Goal: Check status: Check status

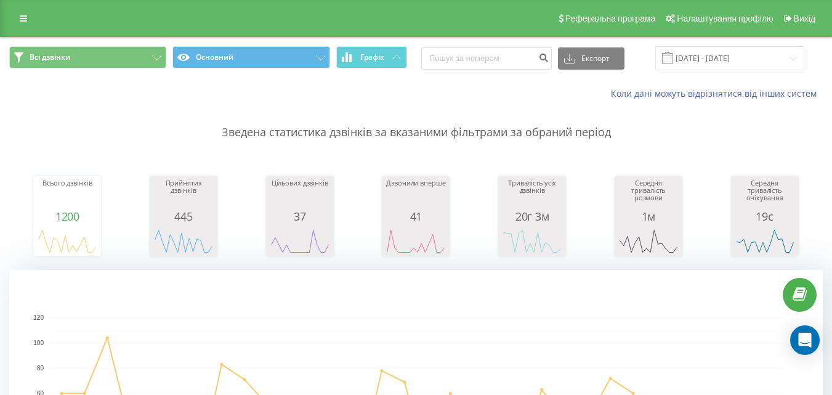
click at [507, 97] on div "Коли дані можуть відрізнятися вiд інших систем" at bounding box center [571, 93] width 519 height 12
click at [781, 56] on input "[DATE] - [DATE]" at bounding box center [729, 58] width 149 height 24
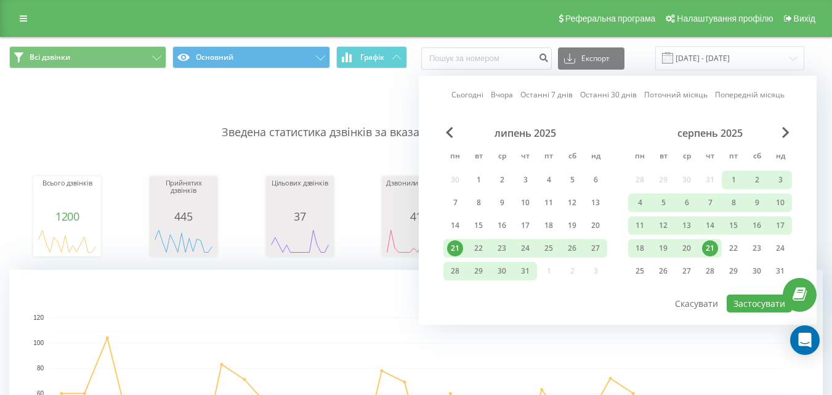
click at [709, 244] on div "21" at bounding box center [710, 248] width 16 height 16
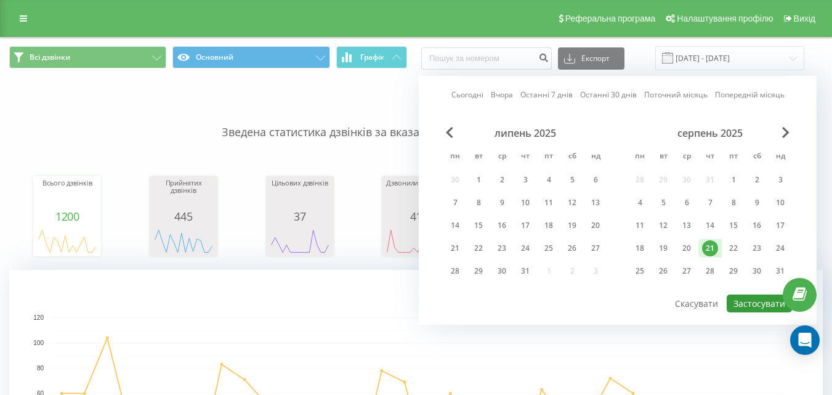
click at [759, 305] on button "Застосувати" at bounding box center [759, 303] width 65 height 18
type input "[DATE] - [DATE]"
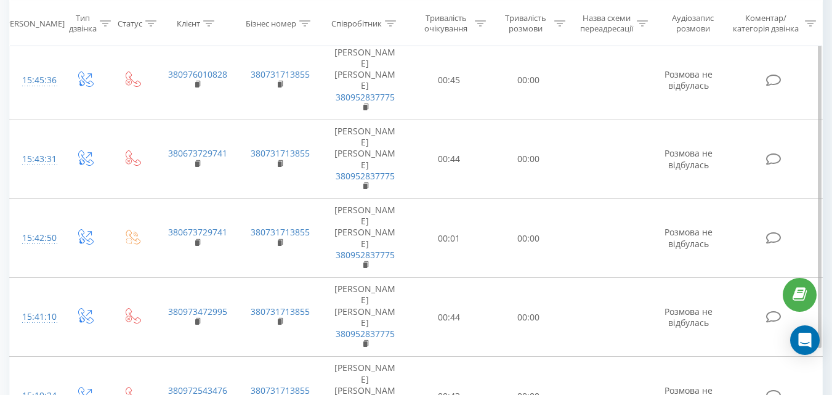
scroll to position [1668, 0]
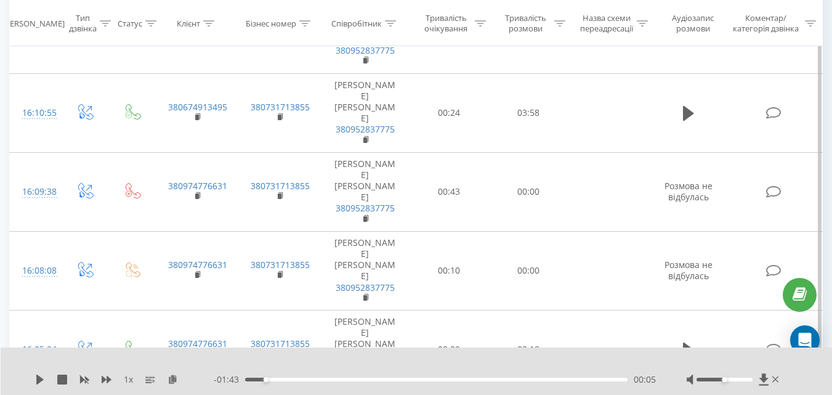
scroll to position [867, 0]
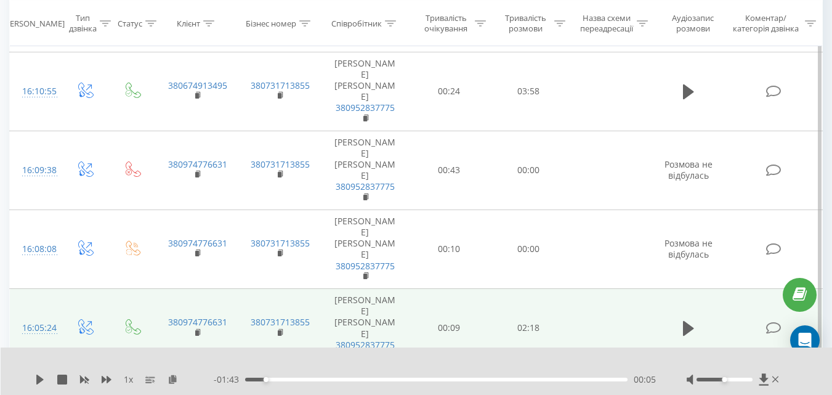
click at [681, 328] on span at bounding box center [688, 334] width 18 height 12
click at [686, 321] on icon at bounding box center [688, 328] width 11 height 15
click at [692, 322] on icon at bounding box center [693, 329] width 4 height 14
